Goal: Information Seeking & Learning: Check status

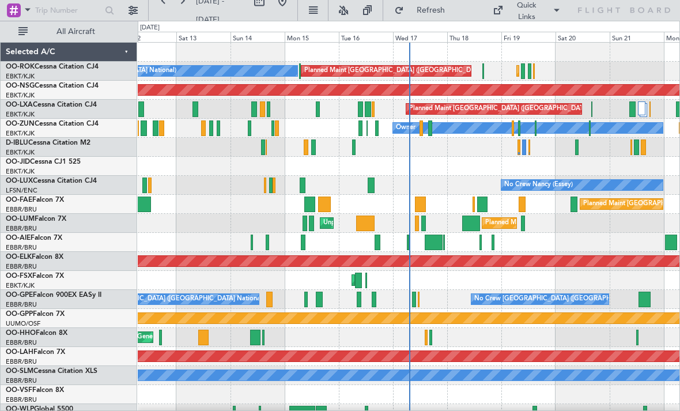
click at [480, 74] on div "Planned Maint Kortrijk-[GEOGRAPHIC_DATA] A/C Unavailable [GEOGRAPHIC_DATA] ([GE…" at bounding box center [409, 71] width 542 height 19
click at [485, 70] on div "Planned Maint Kortrijk-[GEOGRAPHIC_DATA] A/C Unavailable [GEOGRAPHIC_DATA] ([GE…" at bounding box center [409, 71] width 542 height 19
click at [483, 71] on div at bounding box center [484, 71] width 2 height 16
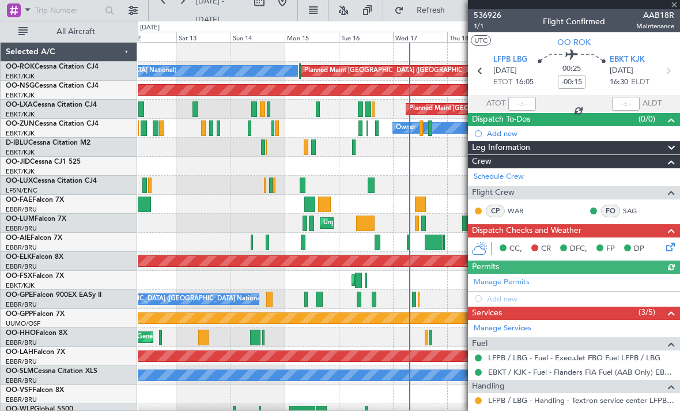
click at [673, 9] on span "AAB18R" at bounding box center [655, 15] width 38 height 12
click at [675, 8] on div at bounding box center [574, 4] width 212 height 9
click at [669, 7] on span at bounding box center [675, 5] width 12 height 10
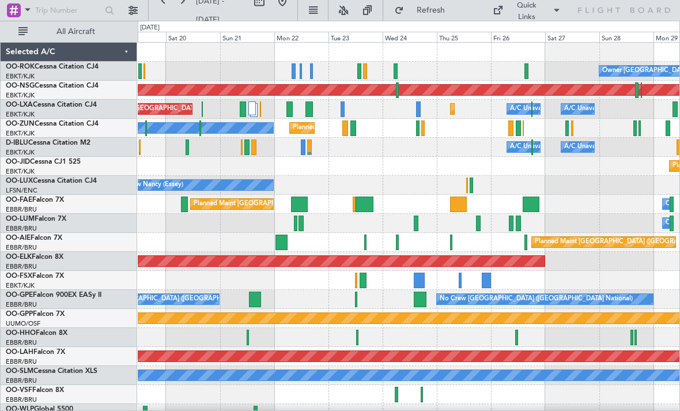
click at [364, 70] on div at bounding box center [365, 71] width 4 height 16
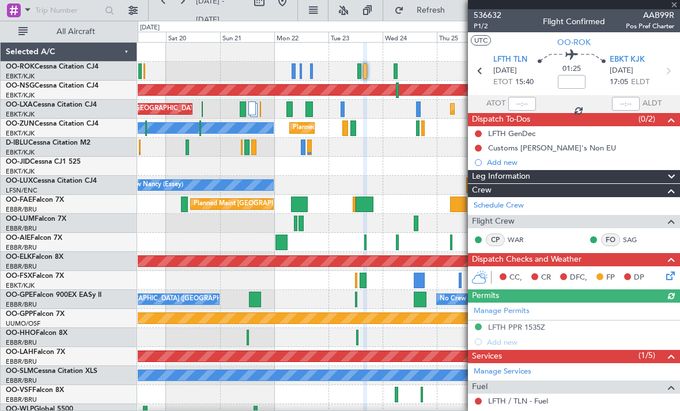
click at [673, 6] on div at bounding box center [574, 4] width 212 height 9
click at [670, 5] on div at bounding box center [574, 4] width 212 height 9
click at [674, 6] on span at bounding box center [675, 5] width 12 height 10
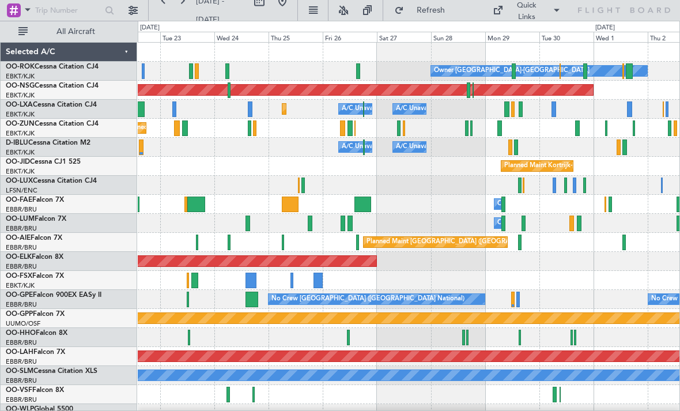
click at [583, 73] on div at bounding box center [585, 71] width 4 height 16
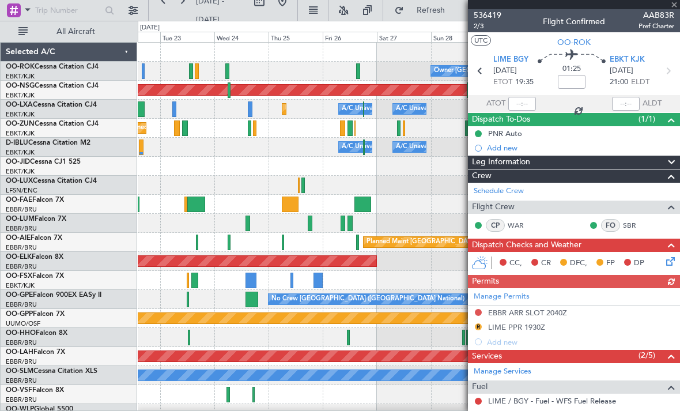
click at [673, 4] on div at bounding box center [574, 4] width 212 height 9
click at [669, 7] on span at bounding box center [675, 5] width 12 height 10
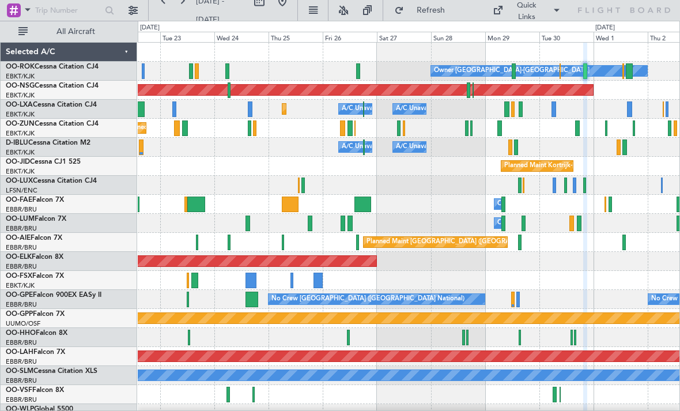
type input "0"
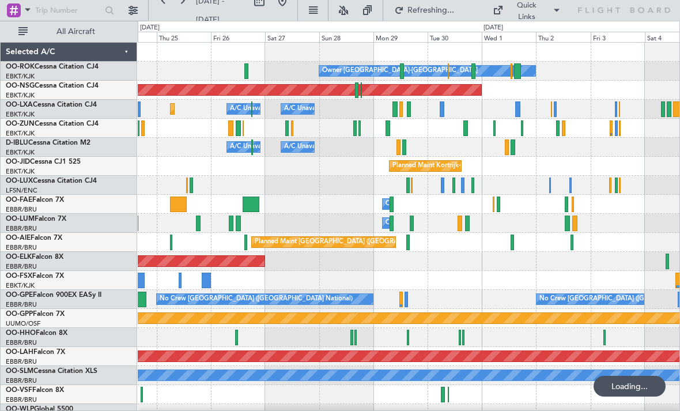
click at [521, 74] on div "Owner [GEOGRAPHIC_DATA]-[GEOGRAPHIC_DATA]" at bounding box center [427, 71] width 216 height 10
click at [516, 74] on div at bounding box center [517, 71] width 7 height 16
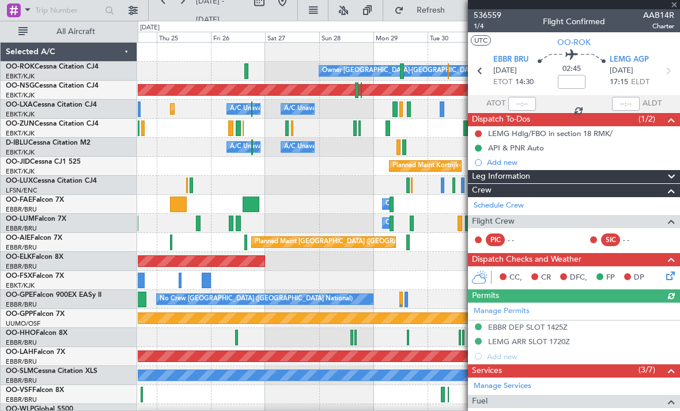
click at [667, 6] on div at bounding box center [574, 4] width 212 height 9
click at [673, 7] on span at bounding box center [675, 5] width 12 height 10
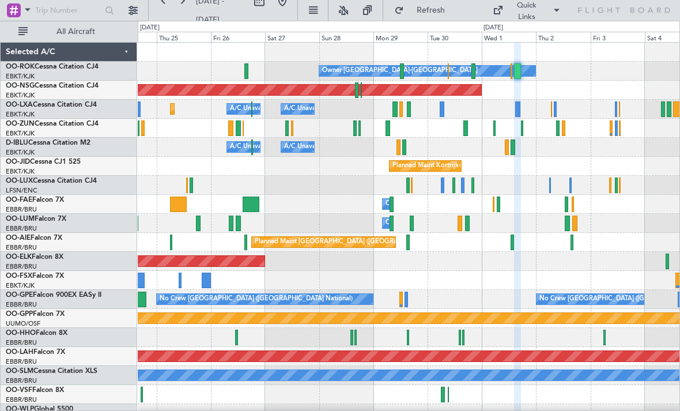
type input "0"
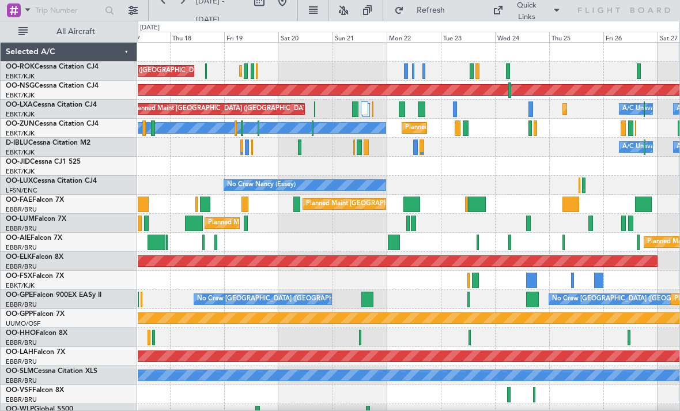
click at [424, 73] on div at bounding box center [424, 71] width 3 height 16
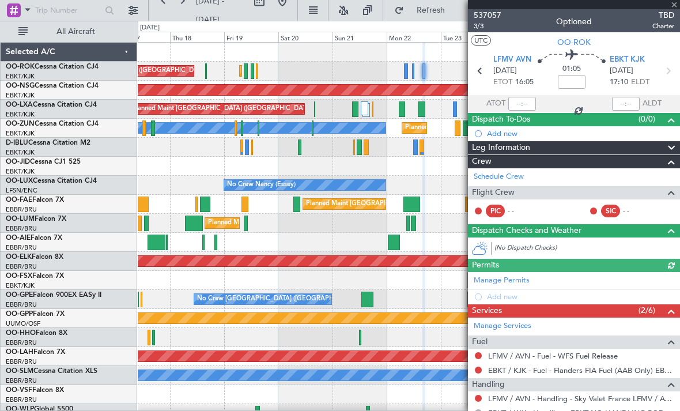
click at [674, 7] on span at bounding box center [675, 5] width 12 height 10
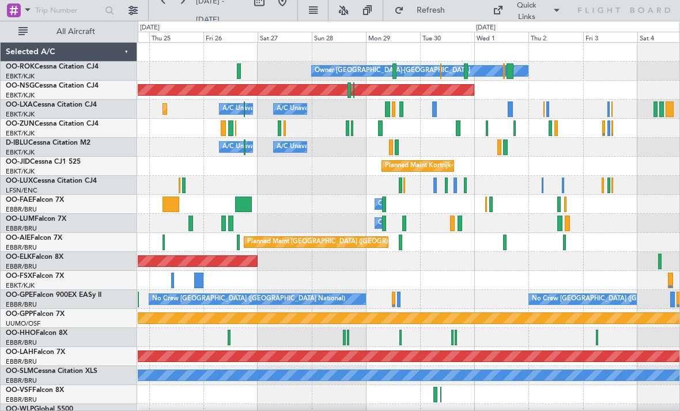
scroll to position [12, 0]
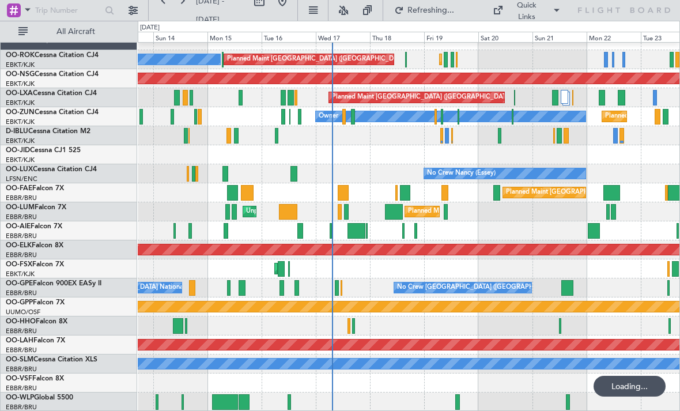
click at [457, 405] on div at bounding box center [457, 402] width 5 height 16
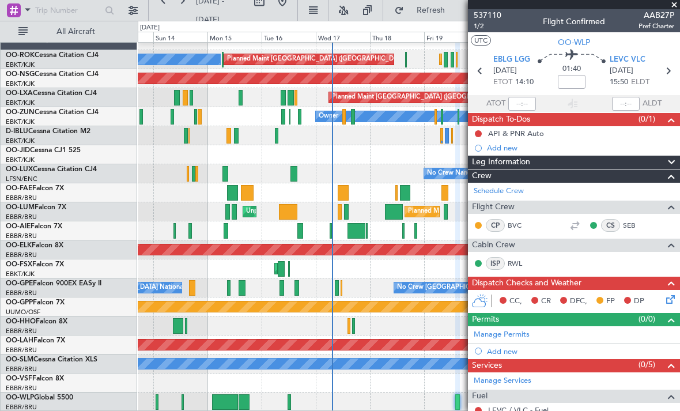
click at [672, 8] on span at bounding box center [675, 5] width 12 height 10
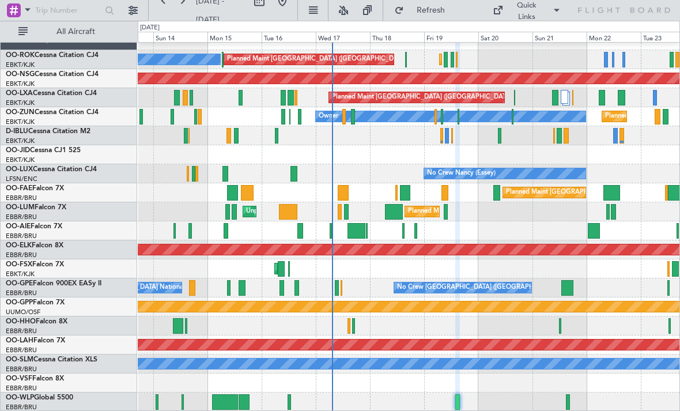
type input "0"
click at [566, 402] on div at bounding box center [568, 402] width 5 height 16
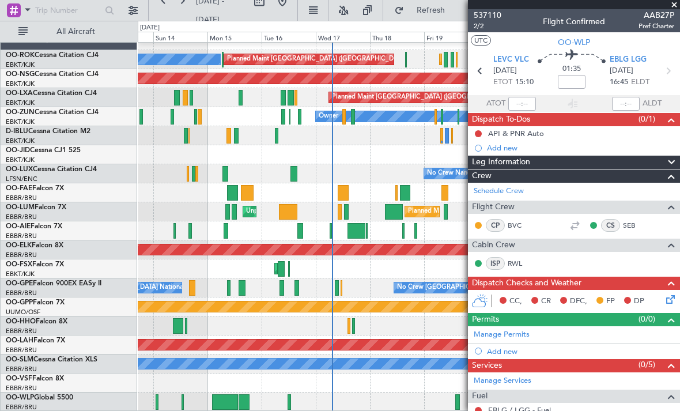
click at [673, 6] on span at bounding box center [675, 5] width 12 height 10
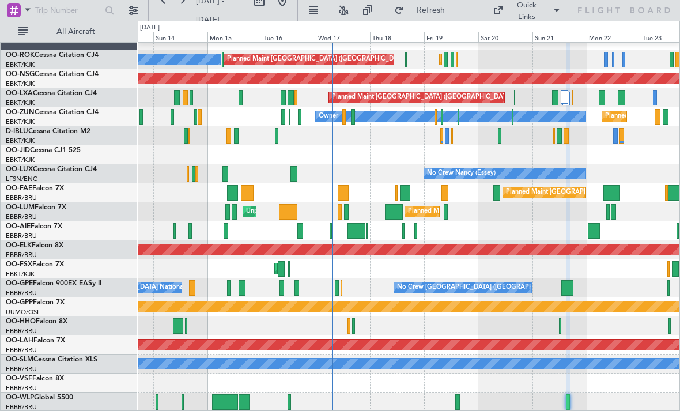
type input "0"
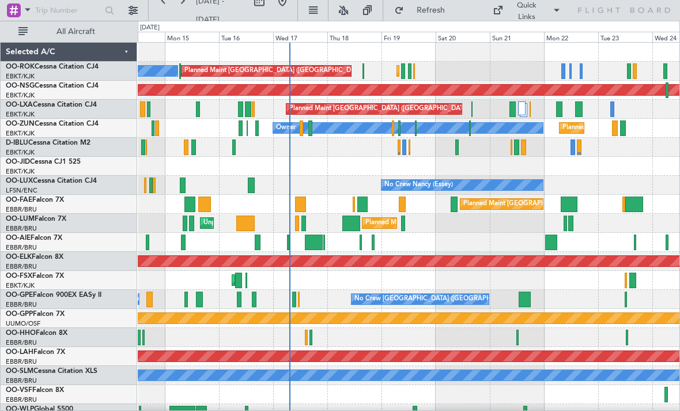
scroll to position [0, 0]
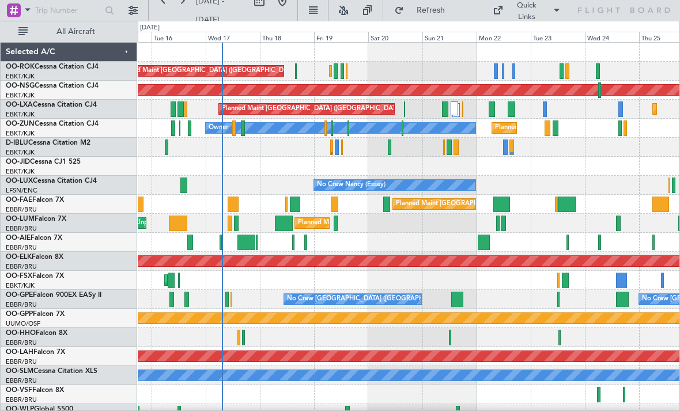
click at [386, 150] on div "A/C Unavailable [GEOGRAPHIC_DATA] ([GEOGRAPHIC_DATA] National) A/C Unavailable …" at bounding box center [409, 147] width 542 height 19
click at [449, 147] on div at bounding box center [449, 148] width 5 height 16
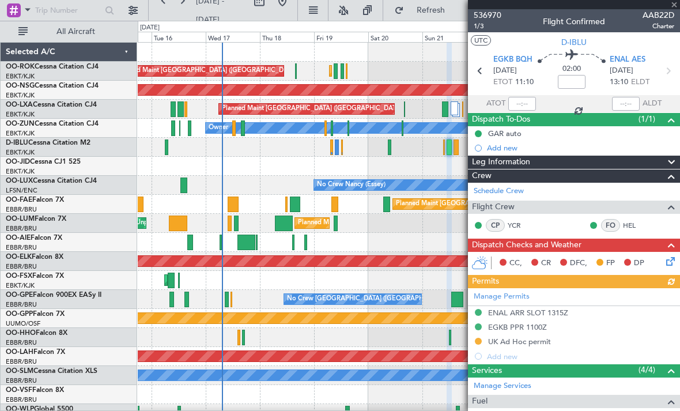
click at [673, 4] on div at bounding box center [574, 4] width 212 height 9
click at [673, 5] on span at bounding box center [675, 5] width 12 height 10
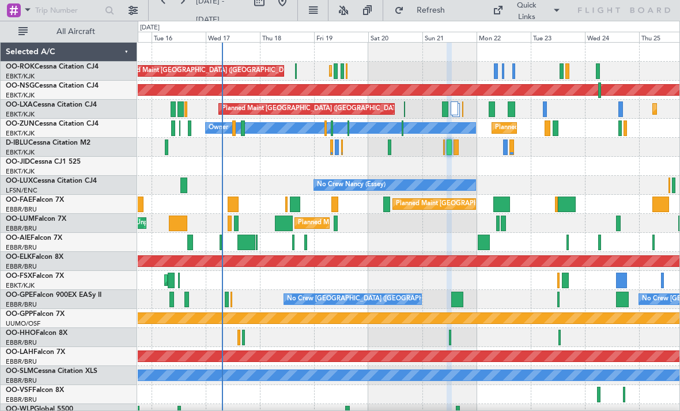
type input "0"
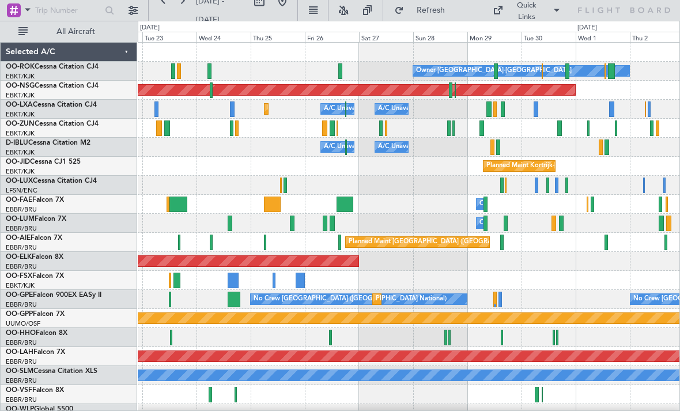
click at [498, 145] on div at bounding box center [498, 148] width 4 height 16
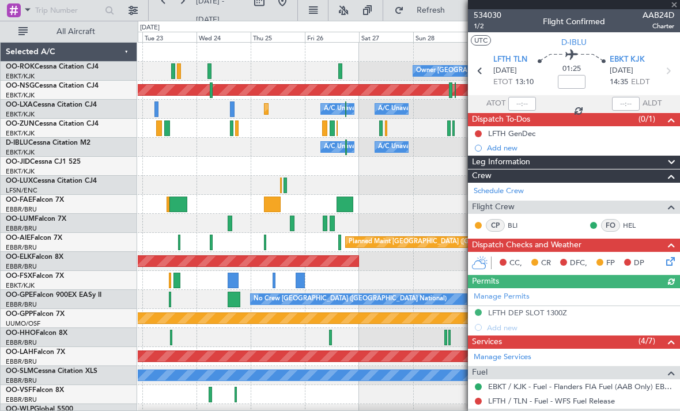
click at [677, 5] on div at bounding box center [574, 4] width 212 height 9
click at [674, 5] on span at bounding box center [675, 5] width 12 height 10
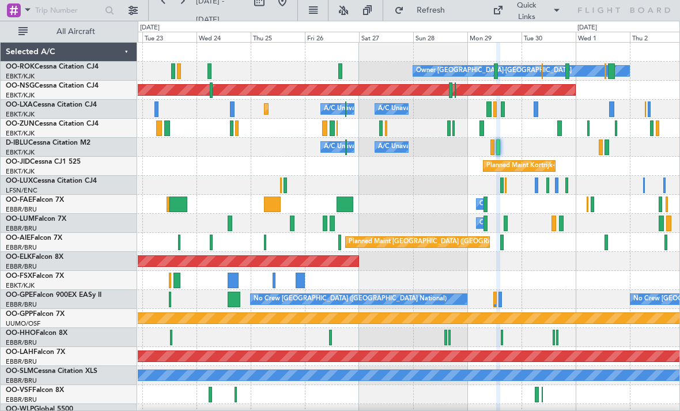
type input "0"
click at [602, 149] on div at bounding box center [601, 148] width 4 height 16
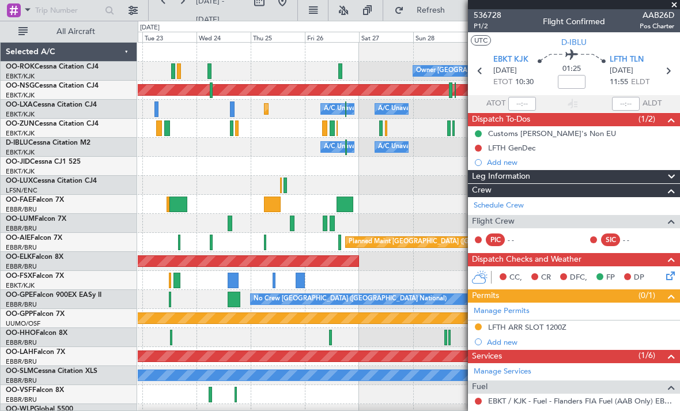
click at [677, 7] on span at bounding box center [675, 5] width 12 height 10
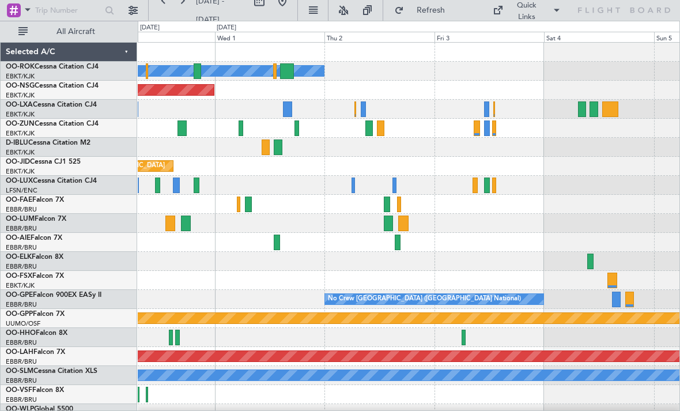
click at [367, 105] on div at bounding box center [409, 109] width 542 height 19
click at [364, 108] on div at bounding box center [363, 109] width 5 height 16
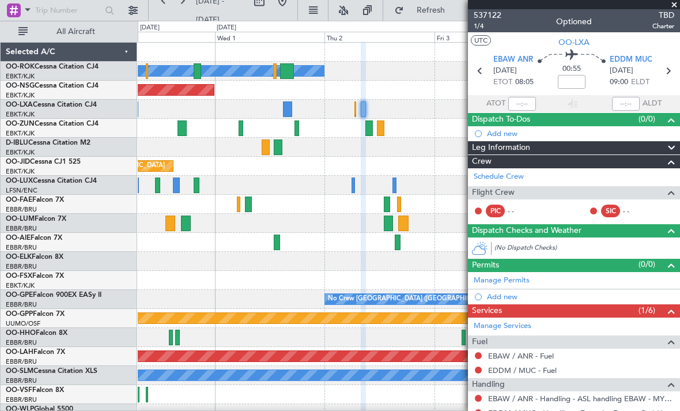
click at [674, 3] on span at bounding box center [675, 5] width 12 height 10
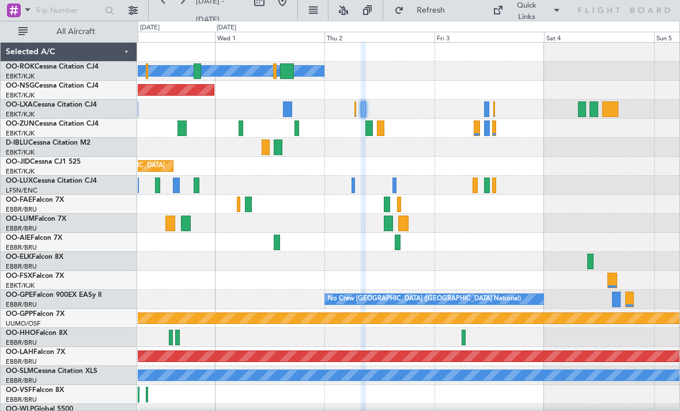
type input "0"
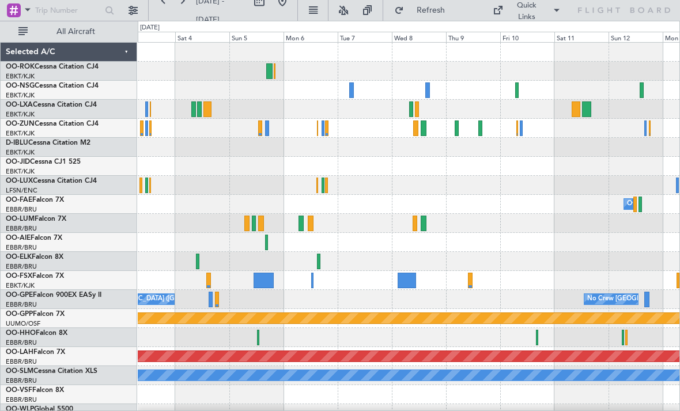
click at [515, 90] on div at bounding box center [516, 90] width 3 height 16
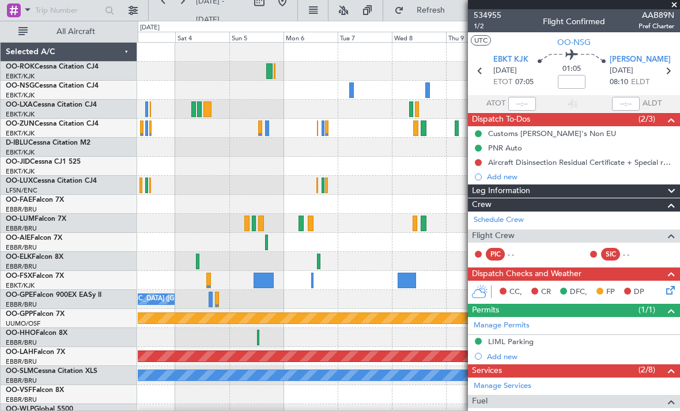
click at [674, 5] on span at bounding box center [675, 5] width 12 height 10
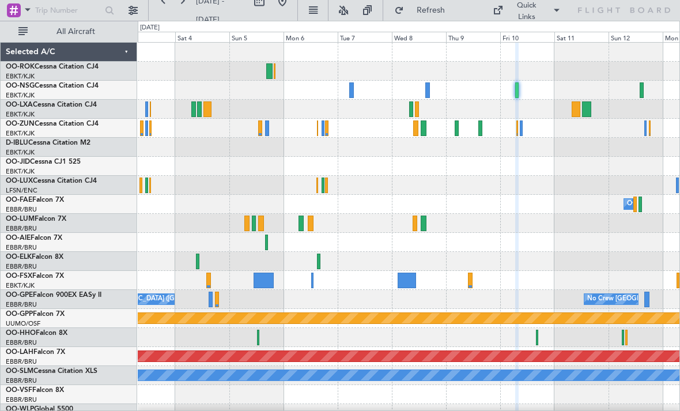
type input "0"
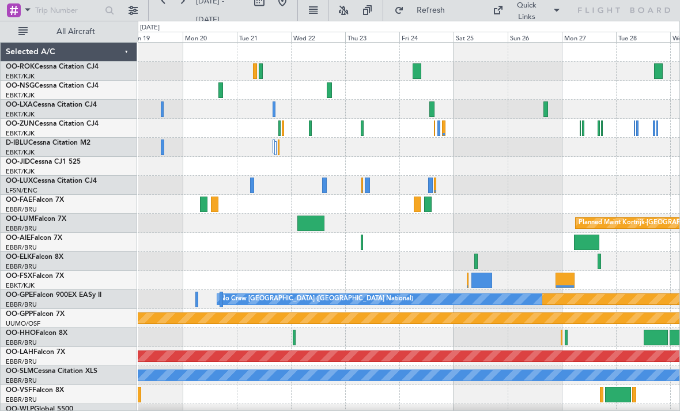
click at [544, 110] on div at bounding box center [546, 109] width 5 height 16
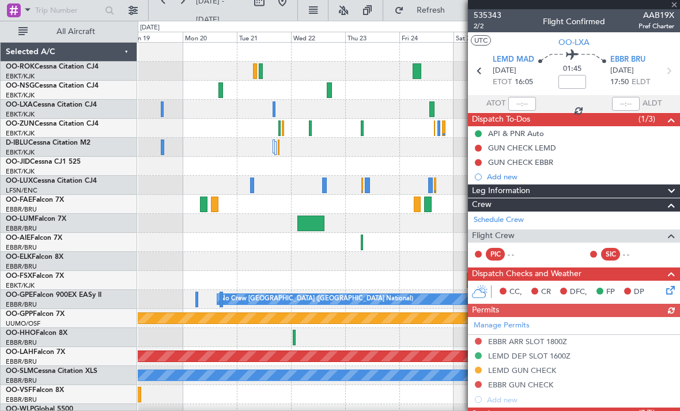
click at [677, 4] on div at bounding box center [574, 4] width 212 height 9
click at [675, 6] on span at bounding box center [675, 5] width 12 height 10
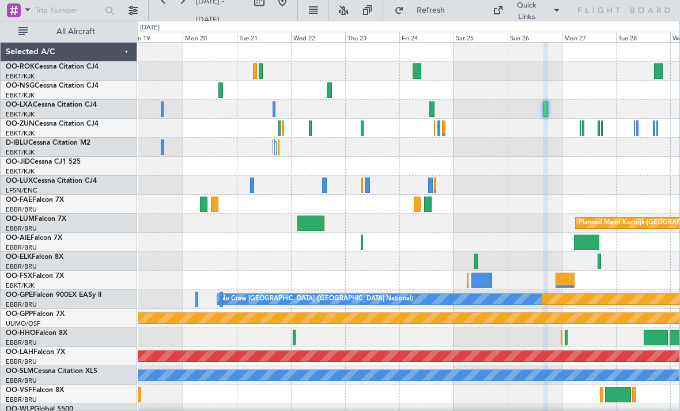
type input "0"
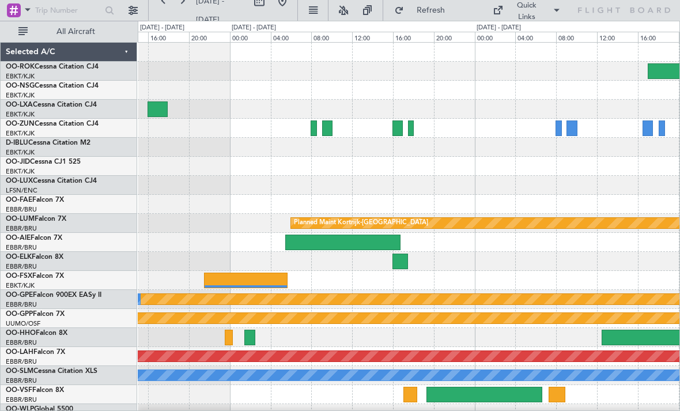
click at [312, 127] on div at bounding box center [314, 128] width 6 height 16
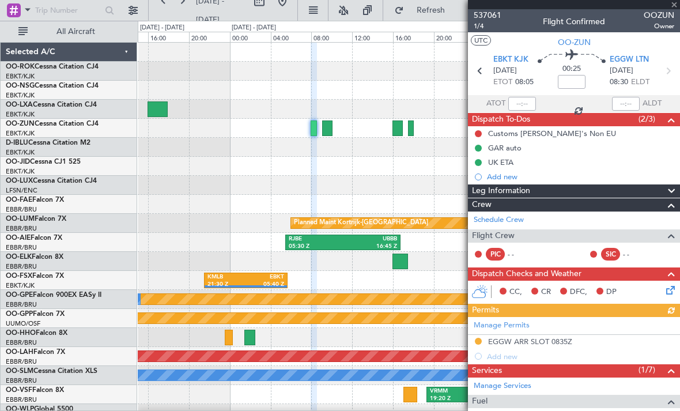
click at [675, 3] on div at bounding box center [574, 4] width 212 height 9
click at [668, 7] on div at bounding box center [574, 4] width 212 height 9
click at [676, 4] on span at bounding box center [675, 5] width 12 height 10
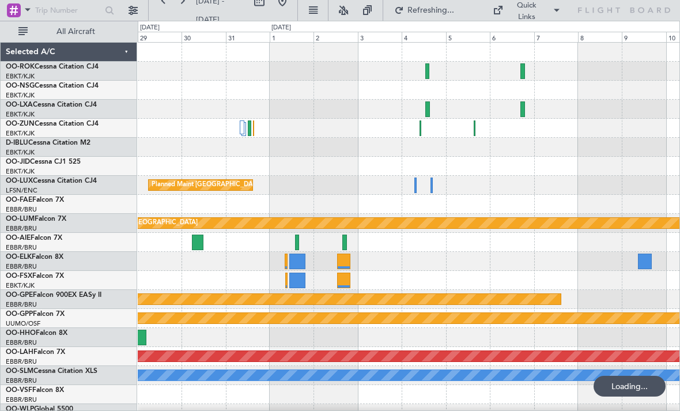
click at [424, 73] on div at bounding box center [409, 71] width 542 height 19
click at [424, 70] on div at bounding box center [409, 71] width 542 height 19
click at [430, 72] on div at bounding box center [409, 71] width 542 height 19
click at [426, 71] on div at bounding box center [427, 71] width 4 height 16
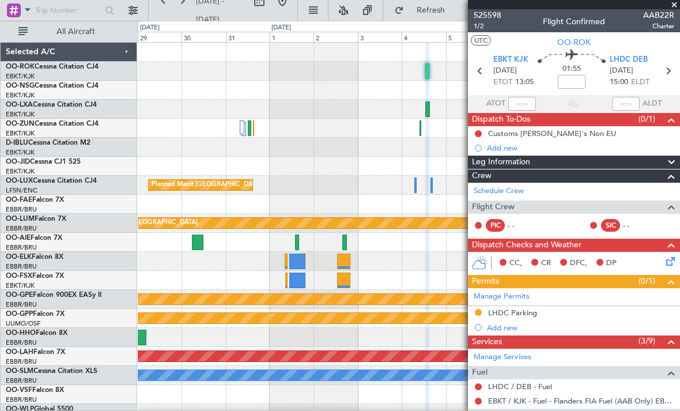
click at [671, 6] on span at bounding box center [675, 5] width 12 height 10
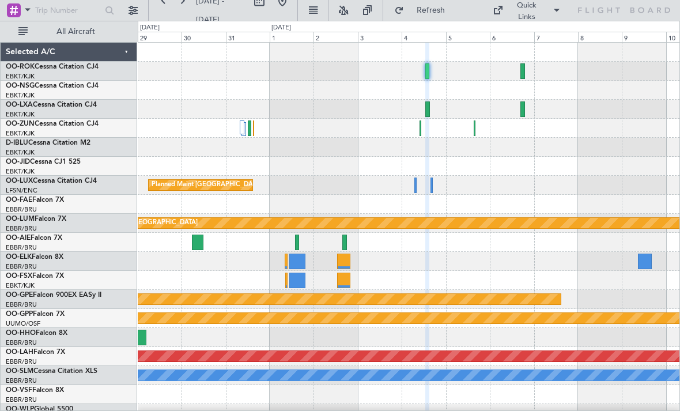
type input "0"
click at [428, 109] on div at bounding box center [427, 109] width 5 height 16
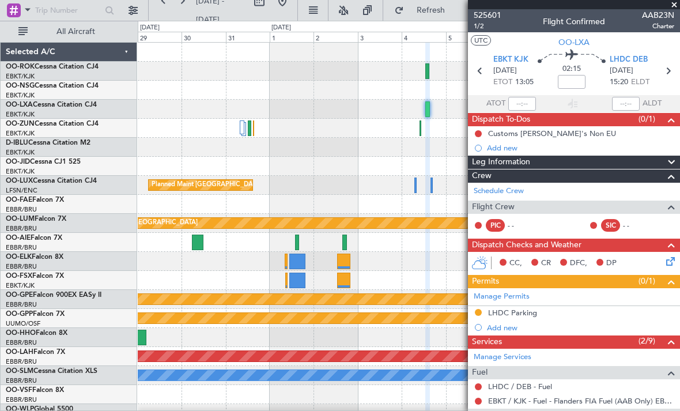
click at [675, 2] on span at bounding box center [675, 5] width 12 height 10
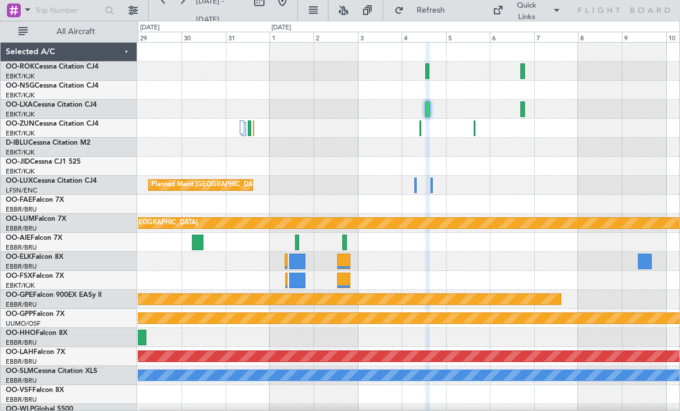
type input "0"
